Goal: Check status

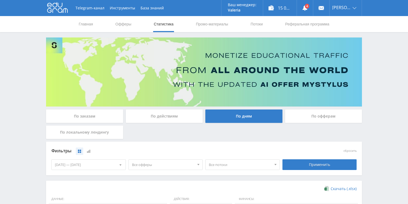
scroll to position [124, 0]
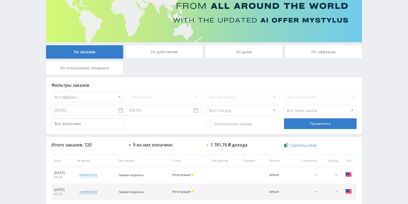
click at [164, 58] on div "По действиям" at bounding box center [164, 51] width 77 height 13
click at [0, 0] on input "По действиям" at bounding box center [0, 0] width 0 height 0
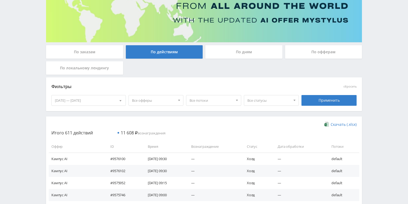
click at [249, 54] on div "По дням" at bounding box center [243, 51] width 77 height 13
click at [0, 0] on input "По дням" at bounding box center [0, 0] width 0 height 0
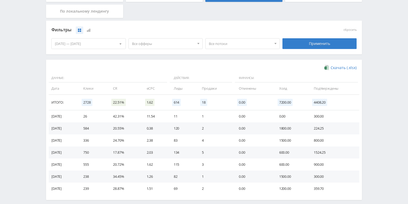
scroll to position [129, 0]
